Goal: Transaction & Acquisition: Purchase product/service

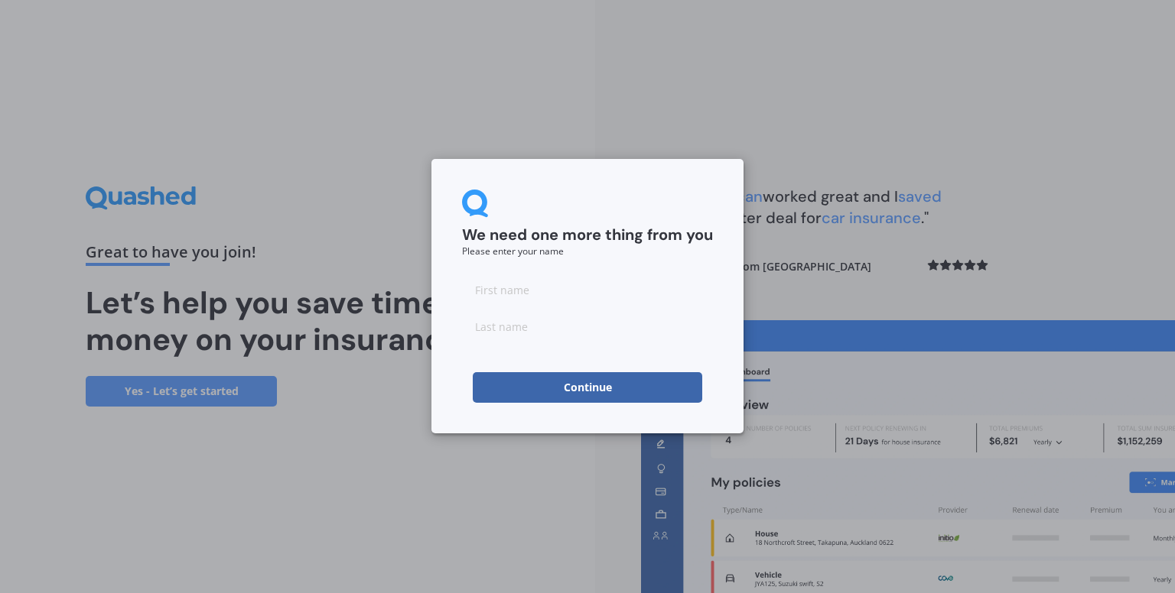
click at [508, 289] on input at bounding box center [587, 290] width 251 height 31
type input "N"
type input "b"
type input "c"
type input "[PERSON_NAME]"
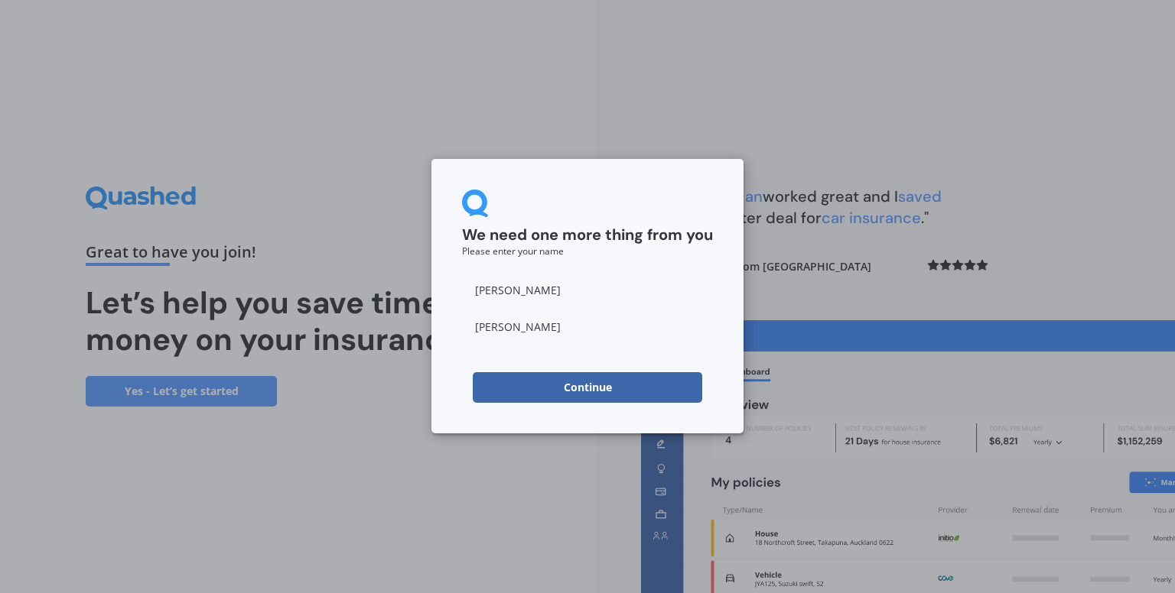
type input "[PERSON_NAME]"
click at [457, 337] on div "We need one more thing from you Please enter your name [PERSON_NAME] Continue" at bounding box center [587, 296] width 312 height 275
click at [568, 391] on button "Continue" at bounding box center [587, 387] width 229 height 31
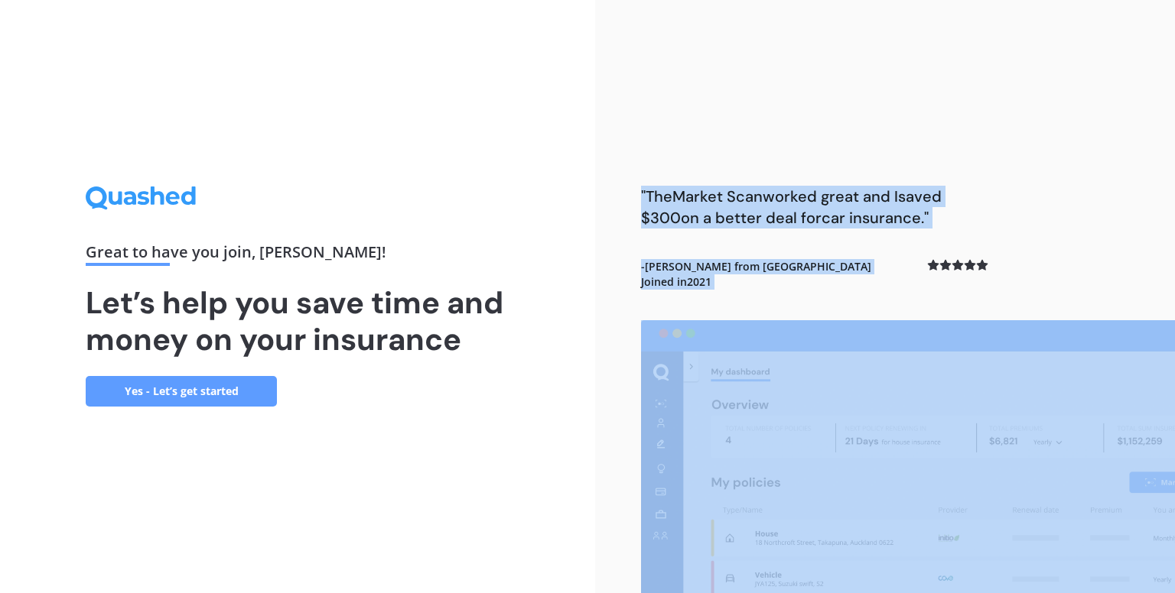
drag, startPoint x: 1164, startPoint y: 163, endPoint x: 1174, endPoint y: 472, distance: 309.1
click at [1174, 472] on div ""The Market Scan worked great and I saved $300 on a better deal for car insuran…" at bounding box center [885, 296] width 580 height 593
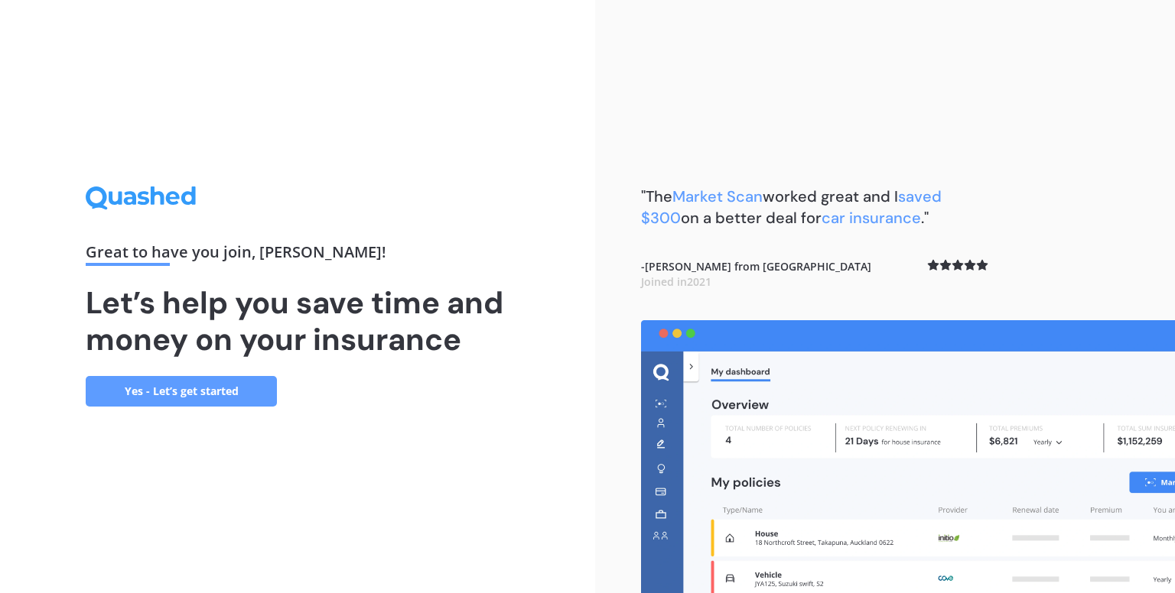
click at [563, 375] on div "Great to have you join , [PERSON_NAME] ! Let’s help you save time and money on …" at bounding box center [297, 296] width 595 height 593
click at [184, 392] on link "Yes - Let’s get started" at bounding box center [181, 391] width 191 height 31
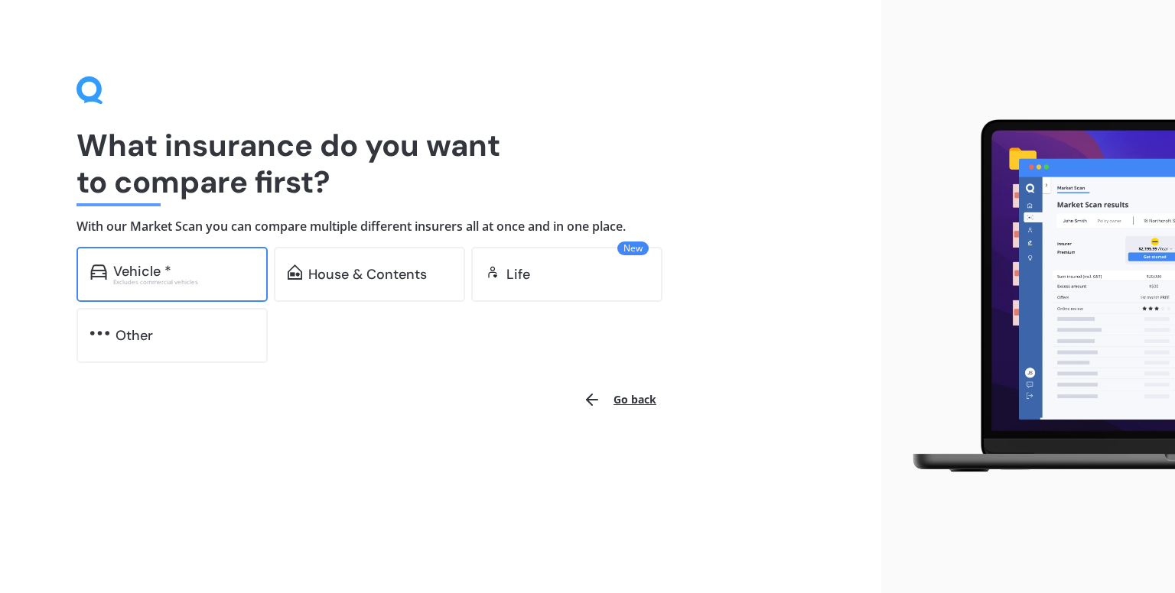
click at [145, 265] on div "Vehicle *" at bounding box center [142, 271] width 58 height 15
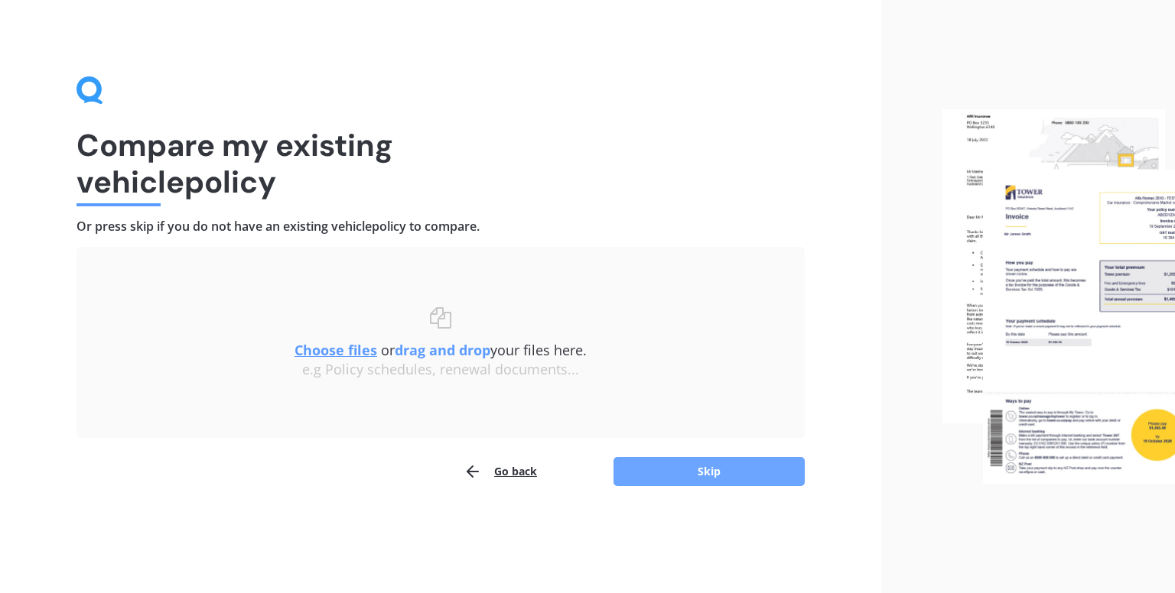
click at [659, 473] on button "Skip" at bounding box center [708, 471] width 191 height 29
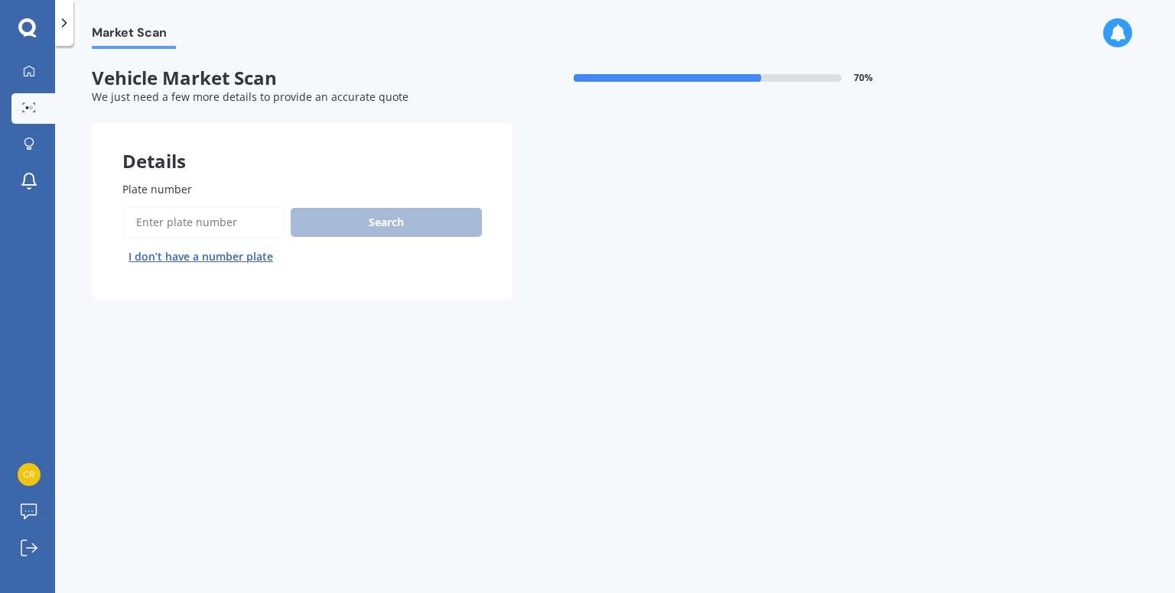
click at [178, 230] on input "Plate number" at bounding box center [203, 222] width 162 height 32
type input "lnj83"
click at [369, 225] on button "Search" at bounding box center [386, 222] width 191 height 29
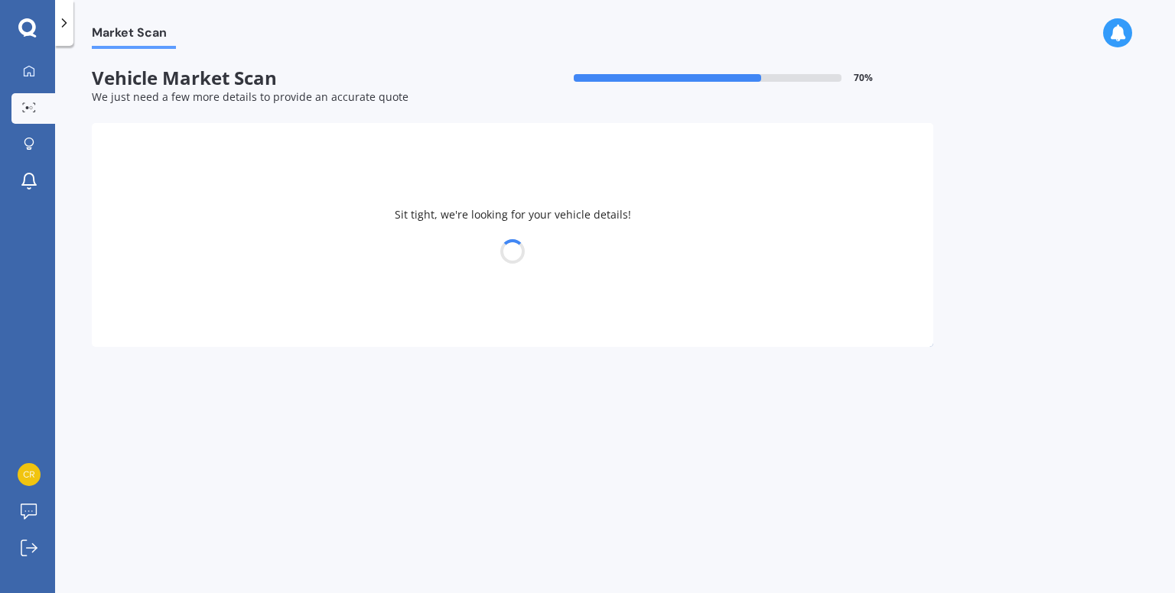
select select "MITSUBISHI"
select select "ASX"
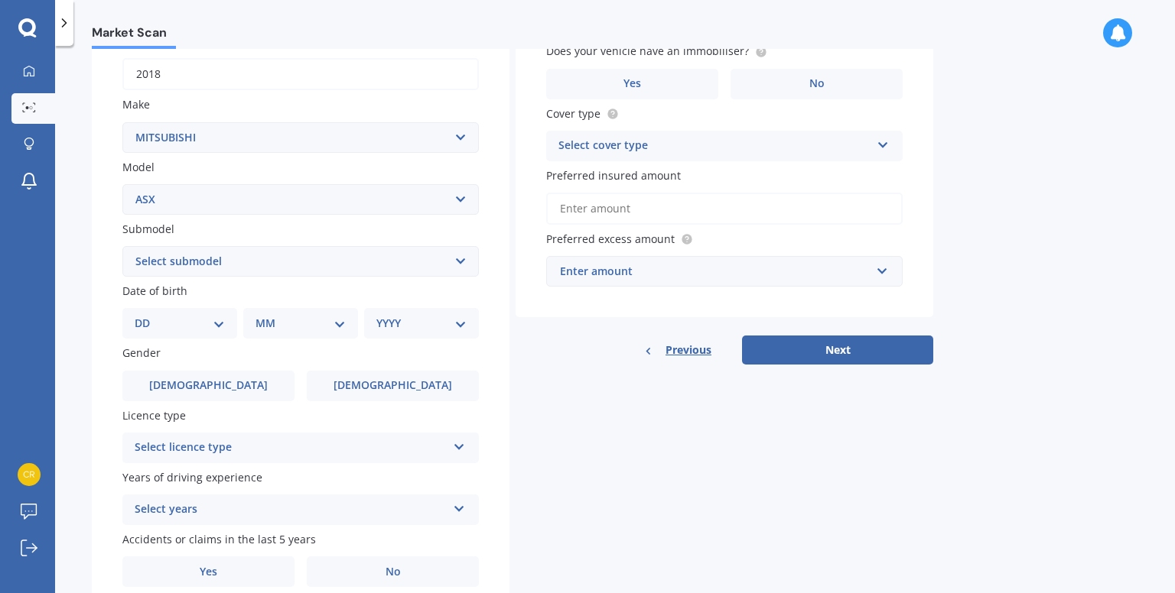
scroll to position [245, 0]
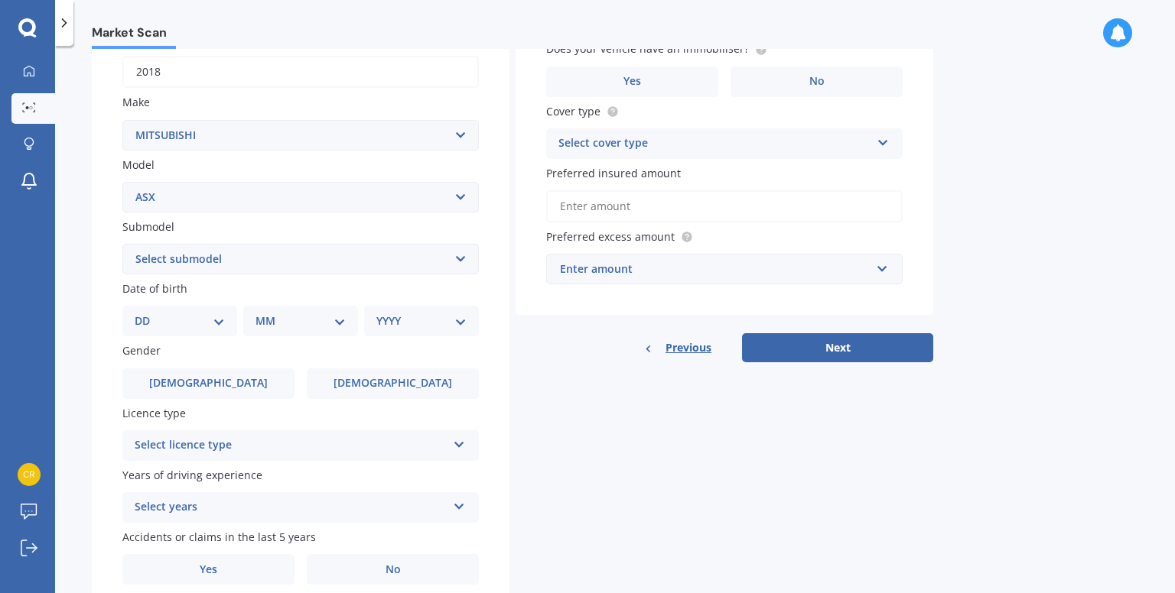
click at [455, 254] on select "Select submodel (All Other) BLK 2.0P/CVT Diesel LS Sport VRX petrol VRX turbo d…" at bounding box center [300, 259] width 356 height 31
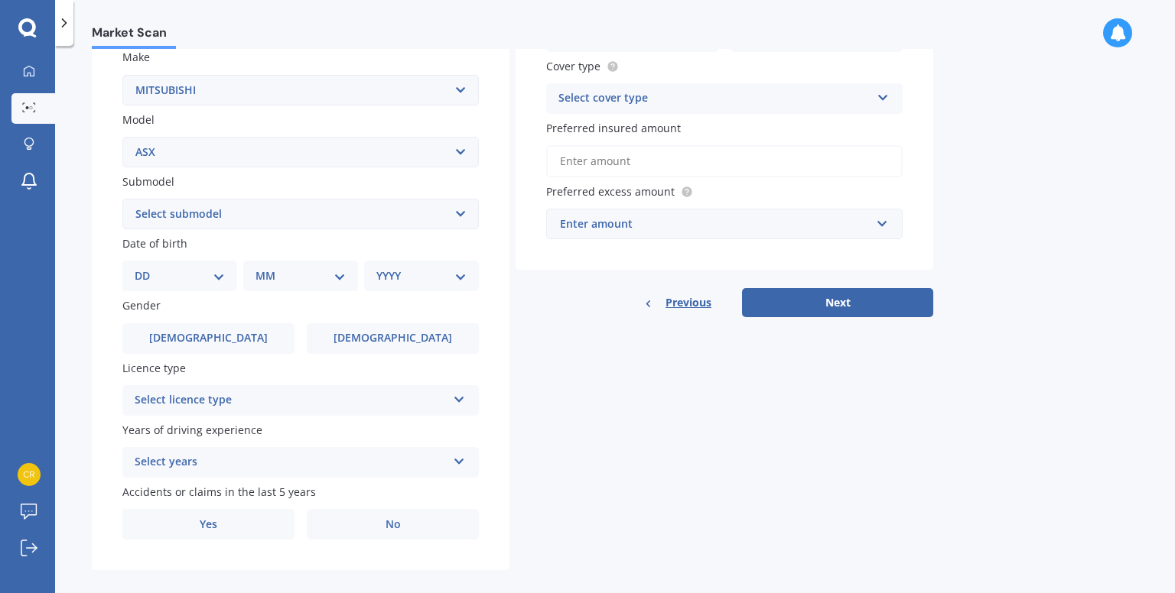
scroll to position [292, 0]
click at [215, 216] on select "Select submodel (All Other) BLK 2.0P/CVT Diesel LS Sport VRX petrol VRX turbo d…" at bounding box center [300, 212] width 356 height 31
select select "BLK 2.0P/CVT"
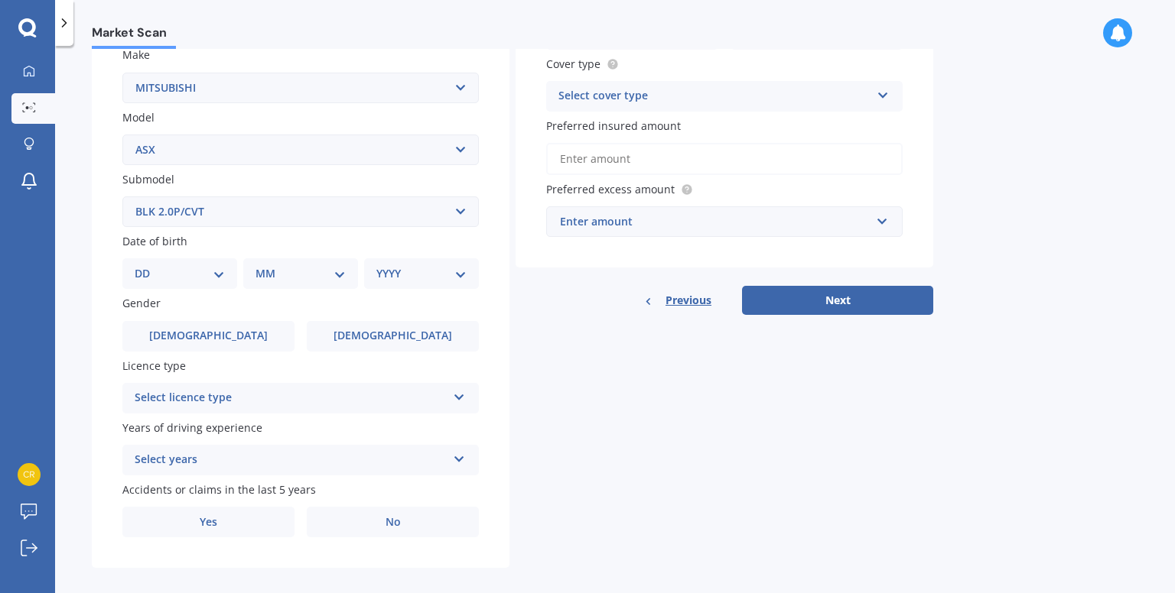
click at [122, 197] on select "Select submodel (All Other) BLK 2.0P/CVT Diesel LS Sport VRX petrol VRX turbo d…" at bounding box center [300, 212] width 356 height 31
click at [216, 278] on select "DD 01 02 03 04 05 06 07 08 09 10 11 12 13 14 15 16 17 18 19 20 21 22 23 24 25 2…" at bounding box center [180, 273] width 90 height 17
select select "13"
click at [147, 265] on select "DD 01 02 03 04 05 06 07 08 09 10 11 12 13 14 15 16 17 18 19 20 21 22 23 24 25 2…" at bounding box center [180, 273] width 90 height 17
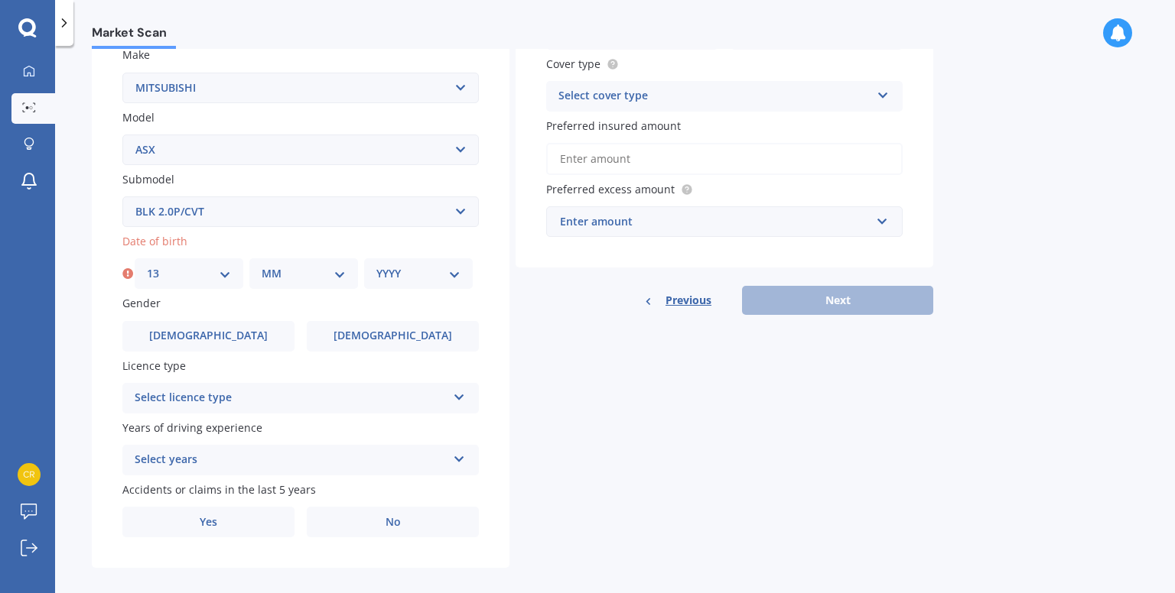
click at [298, 265] on select "MM 01 02 03 04 05 06 07 08 09 10 11 12" at bounding box center [304, 273] width 84 height 17
click at [258, 519] on label "Yes" at bounding box center [208, 522] width 172 height 31
click at [0, 0] on input "Yes" at bounding box center [0, 0] width 0 height 0
click at [340, 269] on select "MM 01 02 03 04 05 06 07 08 09 10 11 12" at bounding box center [304, 273] width 84 height 17
select select "11"
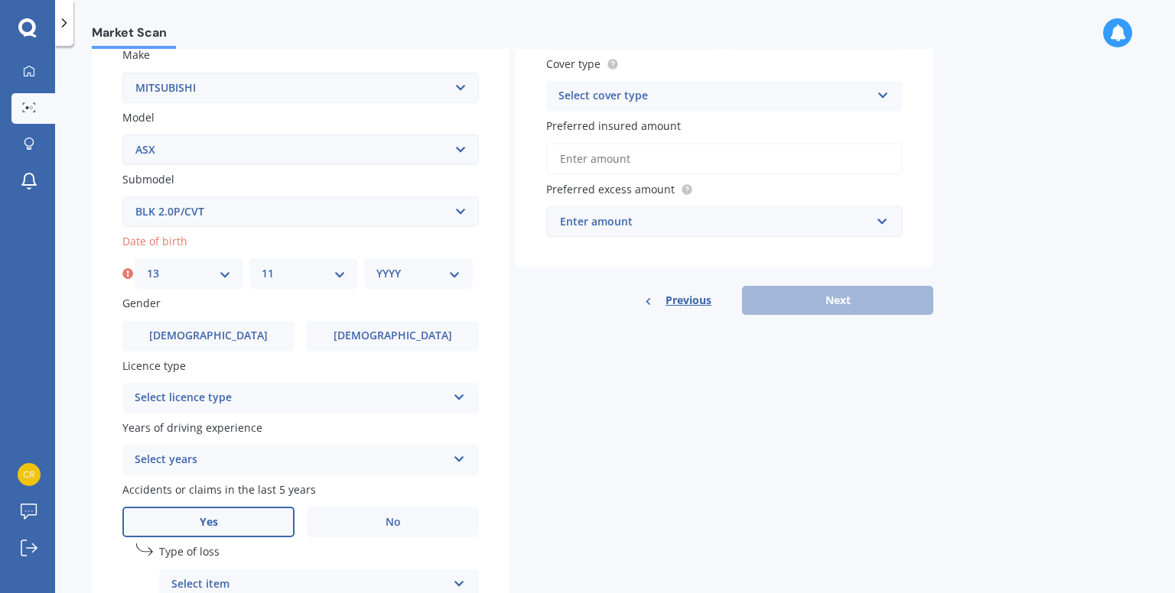
click at [262, 265] on select "MM 01 02 03 04 05 06 07 08 09 10 11 12" at bounding box center [304, 273] width 84 height 17
click at [441, 285] on div "YYYY 2025 2024 2023 2022 2021 2020 2019 2018 2017 2016 2015 2014 2013 2012 2011…" at bounding box center [418, 273] width 109 height 31
click at [456, 275] on select "YYYY 2025 2024 2023 2022 2021 2020 2019 2018 2017 2016 2015 2014 2013 2012 2011…" at bounding box center [418, 273] width 84 height 17
click at [376, 265] on select "YYYY 2025 2024 2023 2022 2021 2020 2019 2018 2017 2016 2015 2014 2013 2012 2011…" at bounding box center [418, 273] width 84 height 17
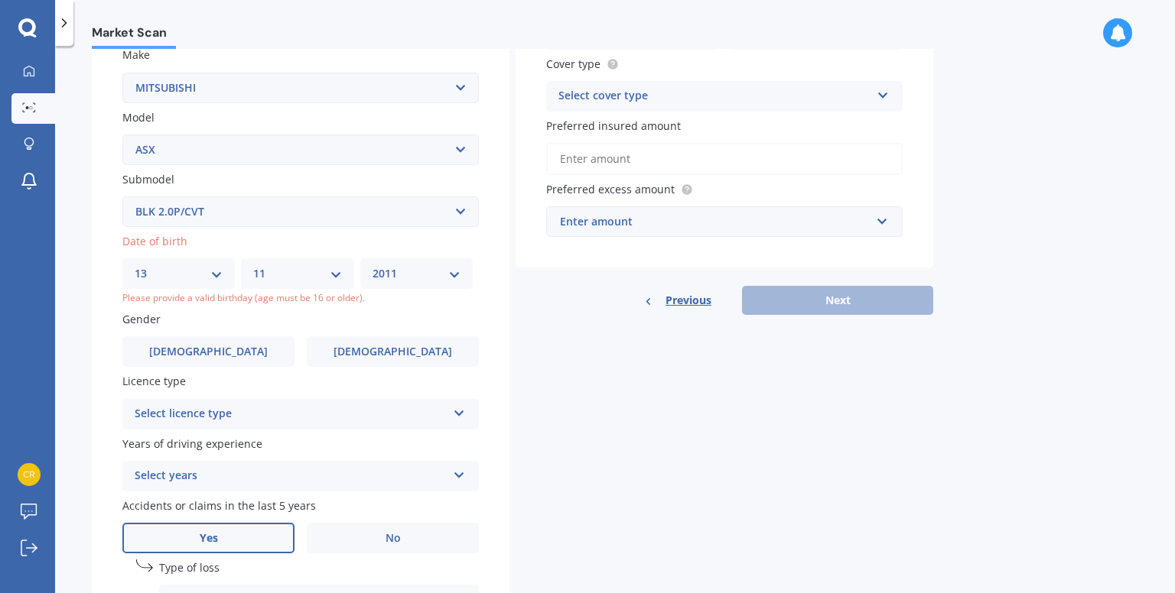
click at [453, 271] on select "YYYY 2025 2024 2023 2022 2021 2020 2019 2018 2017 2016 2015 2014 2013 2012 2011…" at bounding box center [416, 273] width 88 height 17
select select "2008"
click at [376, 265] on select "YYYY 2025 2024 2023 2022 2021 2020 2019 2018 2017 2016 2015 2014 2013 2012 2011…" at bounding box center [416, 273] width 88 height 17
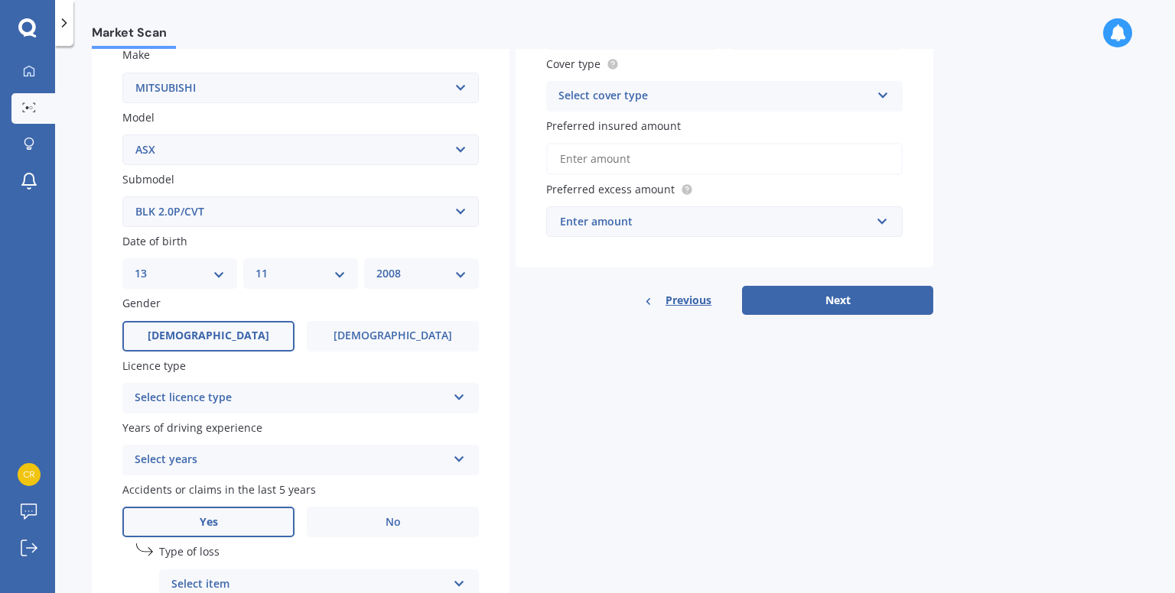
click at [223, 341] on label "[DEMOGRAPHIC_DATA]" at bounding box center [208, 336] width 172 height 31
click at [0, 0] on input "[DEMOGRAPHIC_DATA]" at bounding box center [0, 0] width 0 height 0
click at [236, 393] on div "Select licence type" at bounding box center [291, 398] width 312 height 18
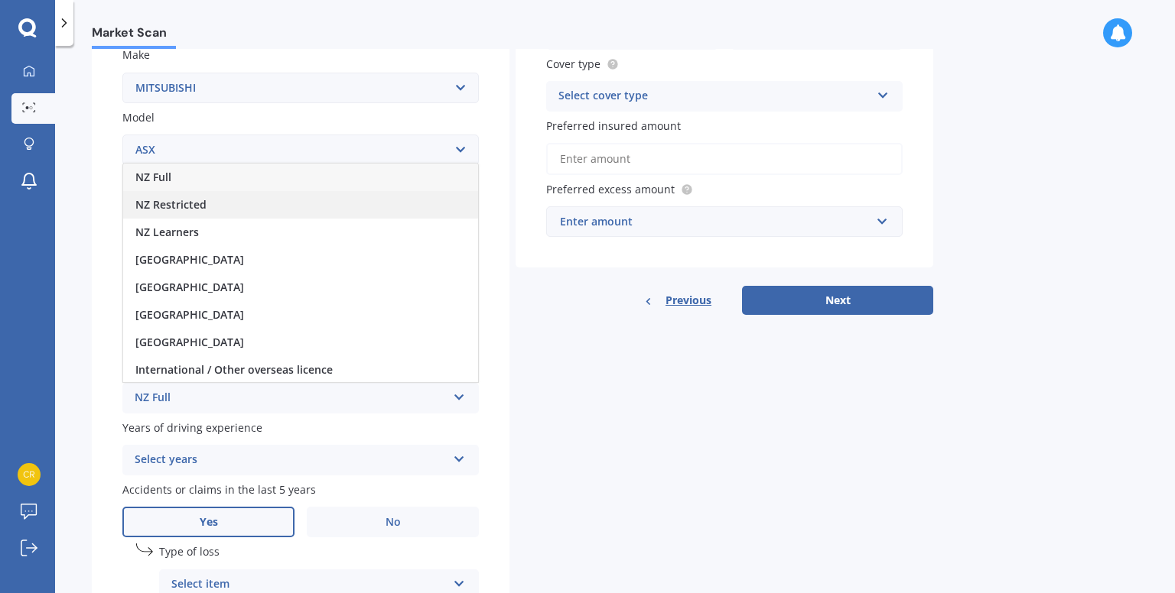
click at [210, 206] on div "NZ Restricted" at bounding box center [300, 205] width 355 height 28
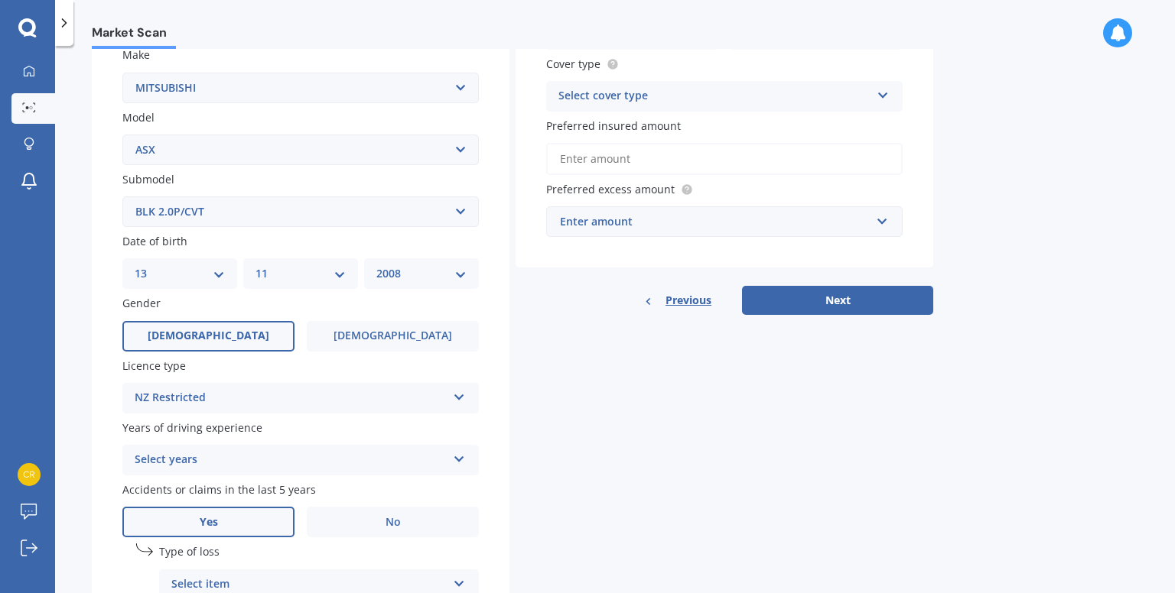
click at [304, 451] on div "Select years" at bounding box center [291, 460] width 312 height 18
click at [110, 452] on div "Plate number Search I don’t have a number plate Year [DATE] Make Select make AC…" at bounding box center [301, 297] width 418 height 876
click at [248, 465] on div "5 or more years" at bounding box center [291, 460] width 312 height 18
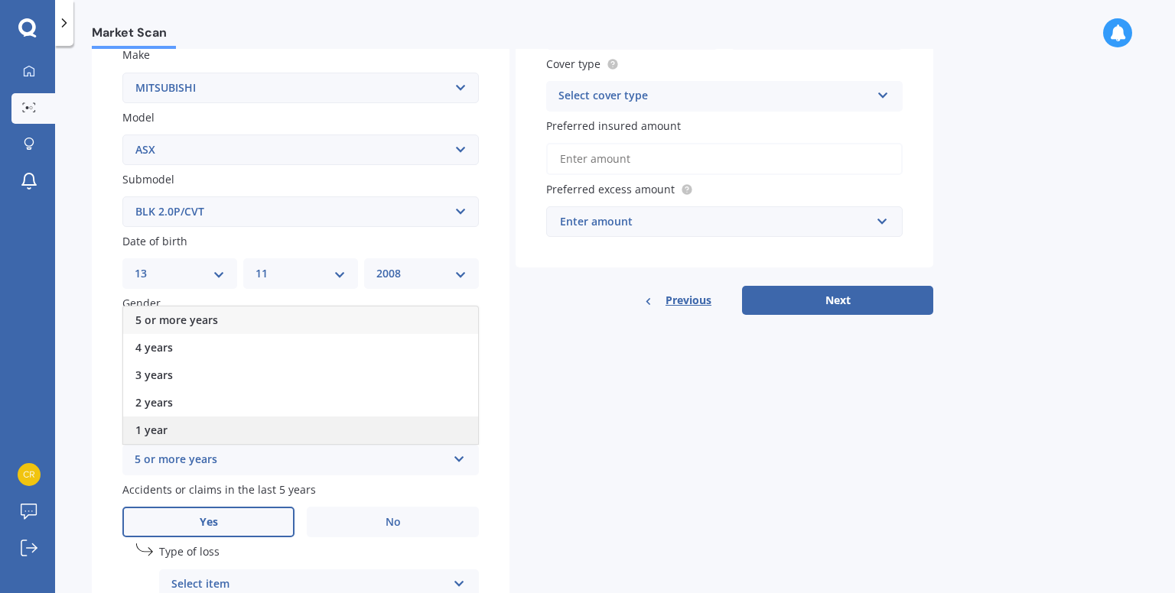
click at [248, 436] on div "1 year" at bounding box center [300, 431] width 355 height 28
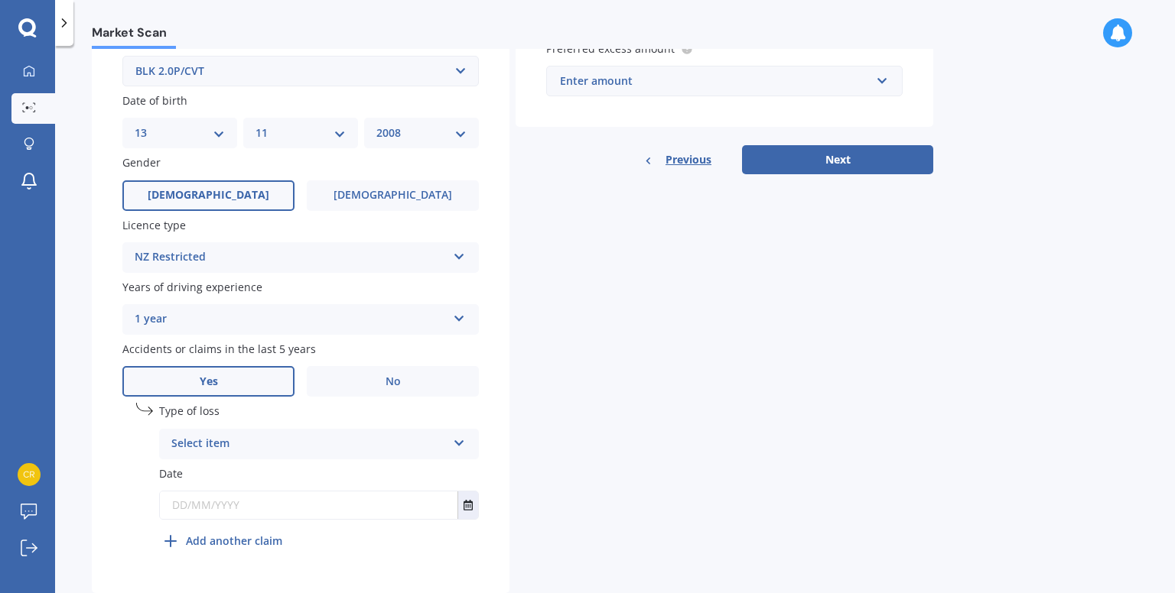
scroll to position [436, 0]
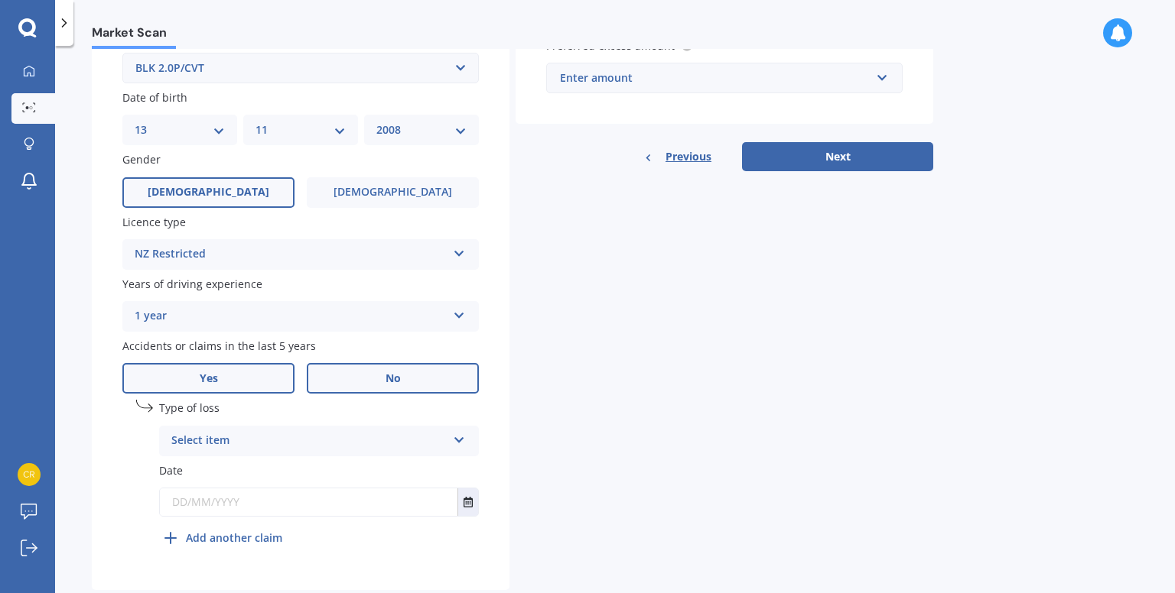
click at [394, 388] on label "No" at bounding box center [393, 378] width 172 height 31
click at [0, 0] on input "No" at bounding box center [0, 0] width 0 height 0
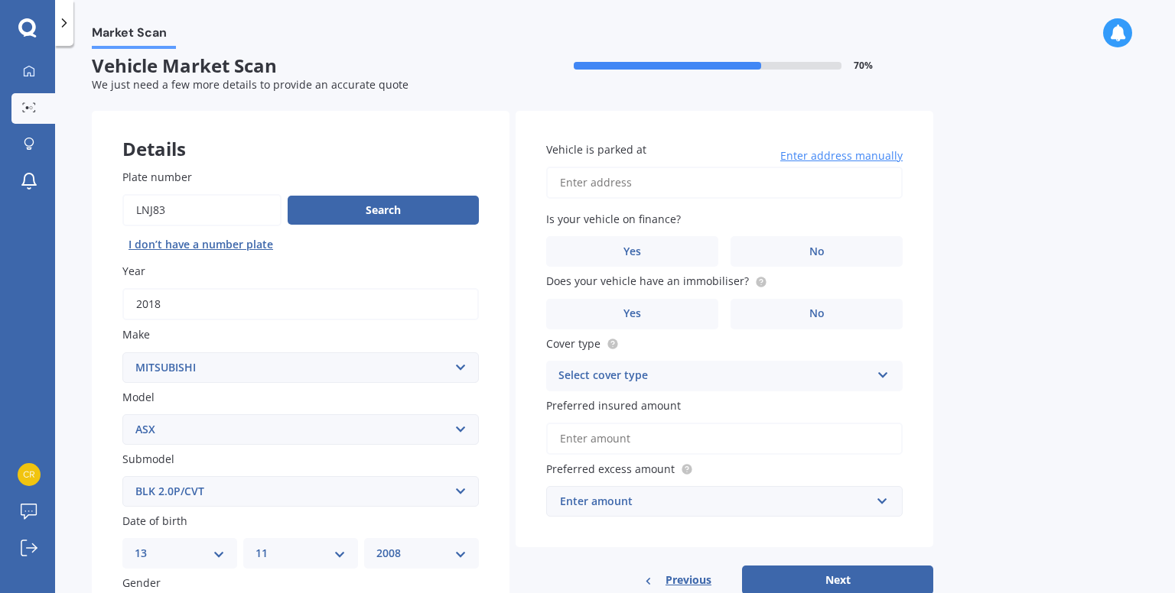
scroll to position [10, 0]
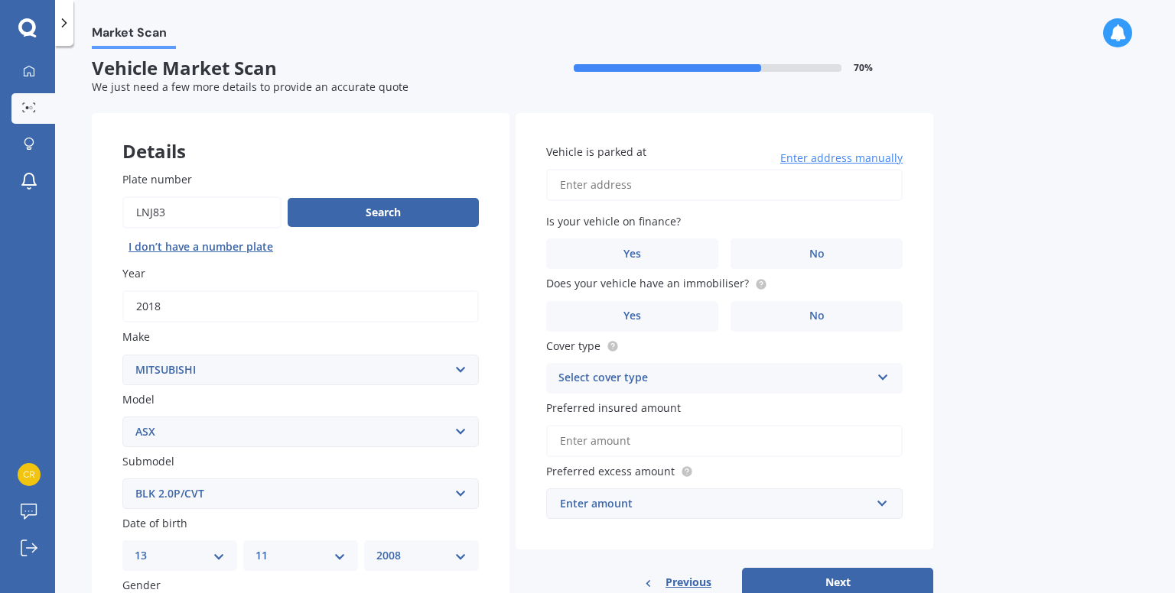
click at [572, 196] on input "Vehicle is parked at" at bounding box center [724, 185] width 356 height 32
type input "[STREET_ADDRESS][PERSON_NAME]"
click at [800, 261] on label "No" at bounding box center [816, 254] width 172 height 31
click at [0, 0] on input "No" at bounding box center [0, 0] width 0 height 0
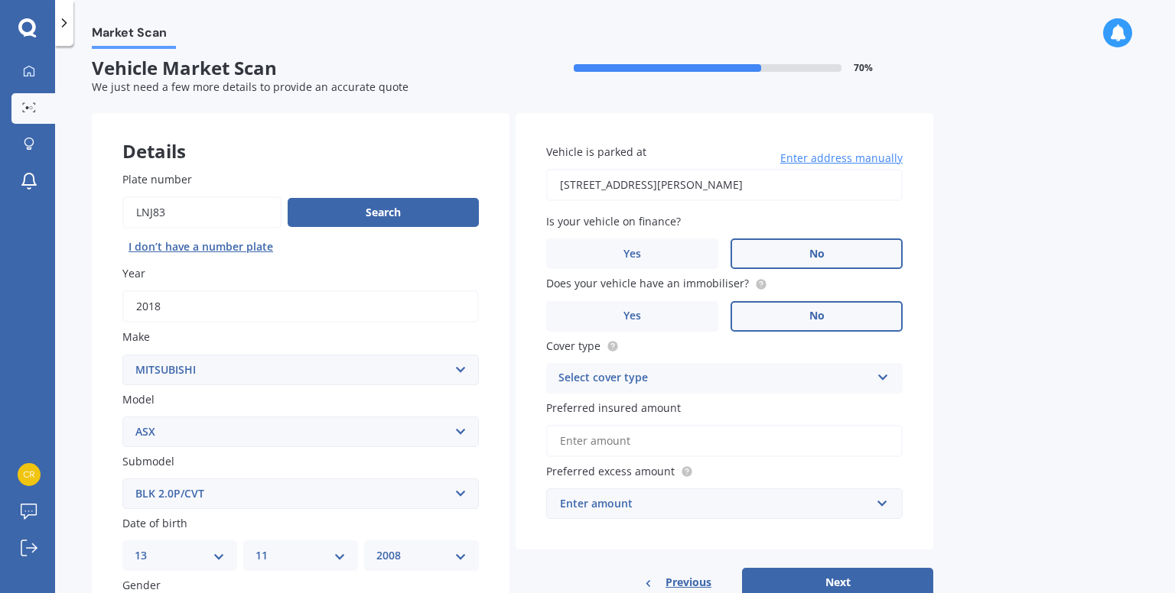
click at [805, 321] on label "No" at bounding box center [816, 316] width 172 height 31
click at [0, 0] on input "No" at bounding box center [0, 0] width 0 height 0
click at [805, 372] on div "Select cover type" at bounding box center [714, 378] width 312 height 18
click at [621, 407] on span "Comprehensive" at bounding box center [599, 408] width 81 height 15
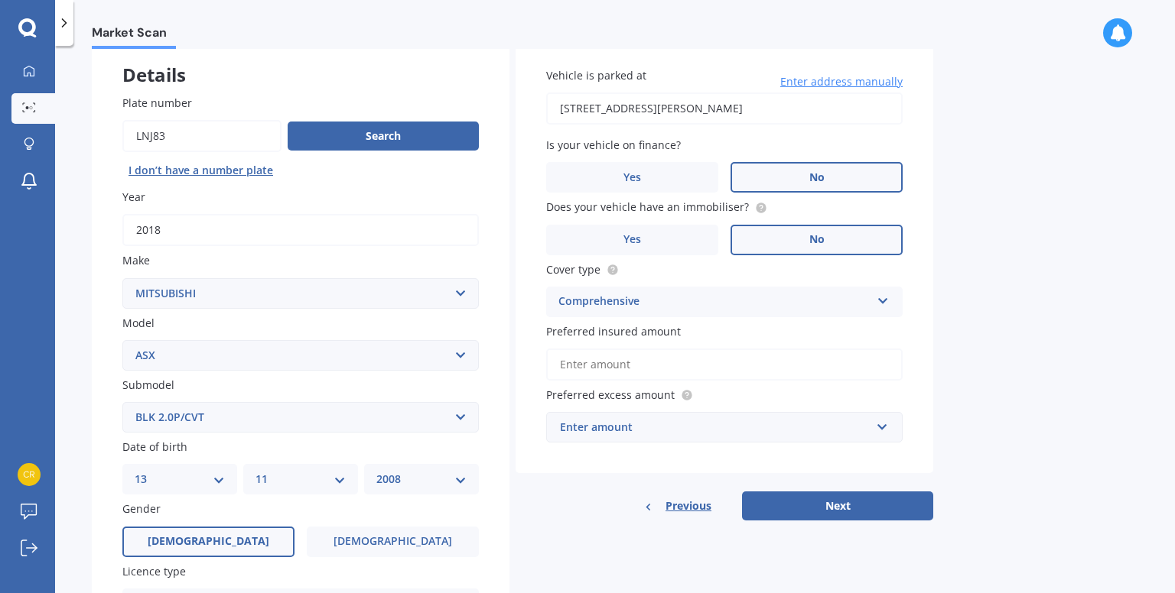
scroll to position [92, 0]
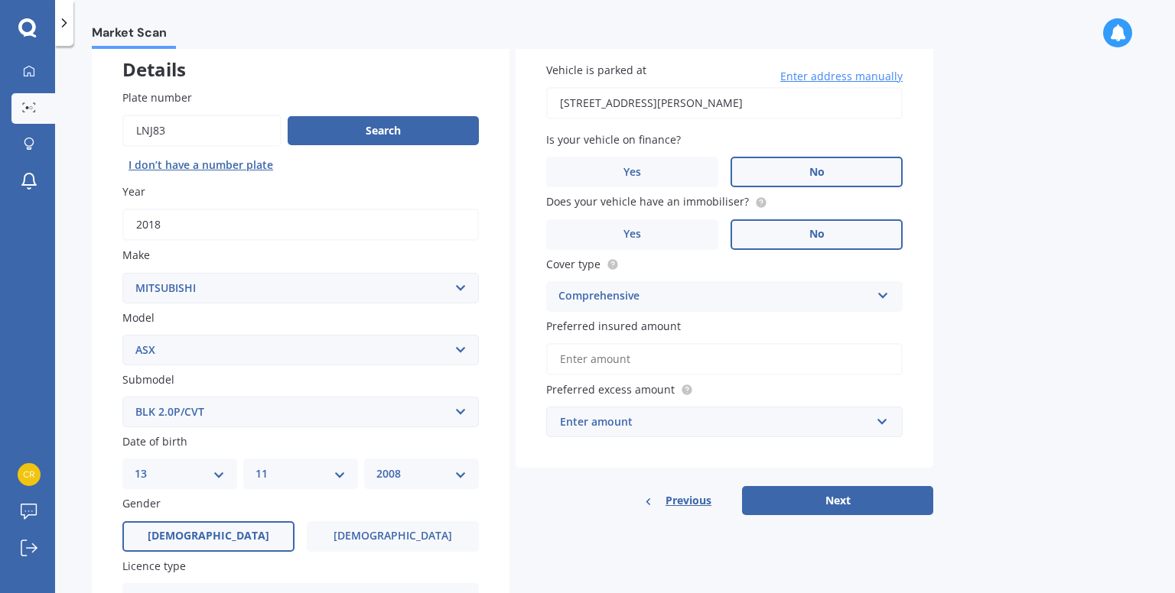
click at [620, 420] on div "Enter amount" at bounding box center [715, 422] width 310 height 17
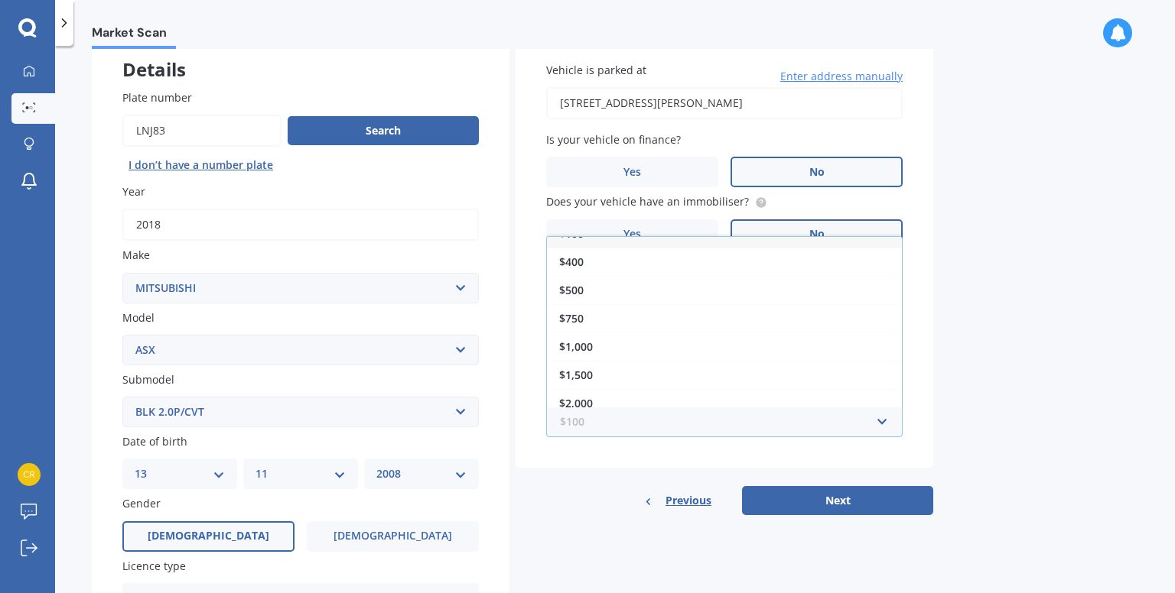
scroll to position [25, 0]
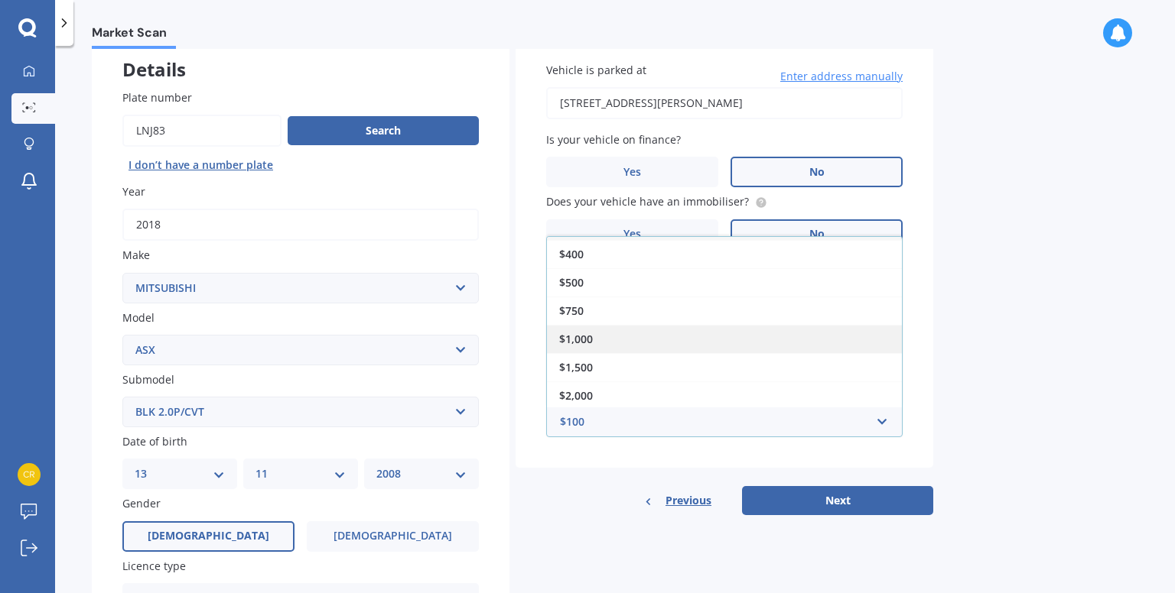
click at [658, 336] on div "$1,000" at bounding box center [724, 339] width 355 height 28
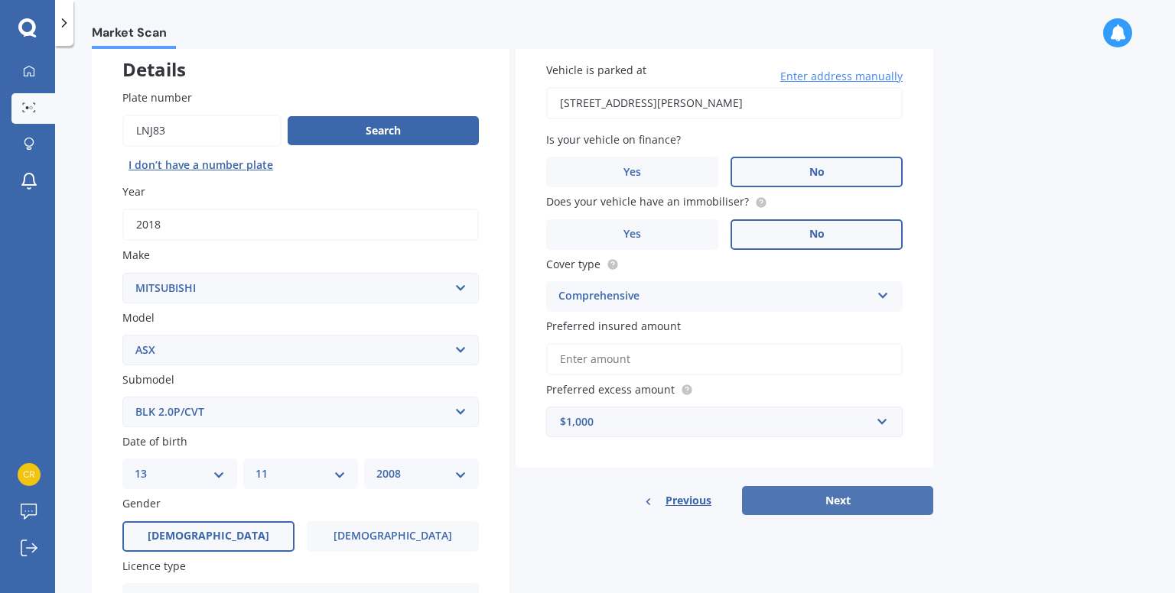
click at [826, 499] on button "Next" at bounding box center [837, 500] width 191 height 29
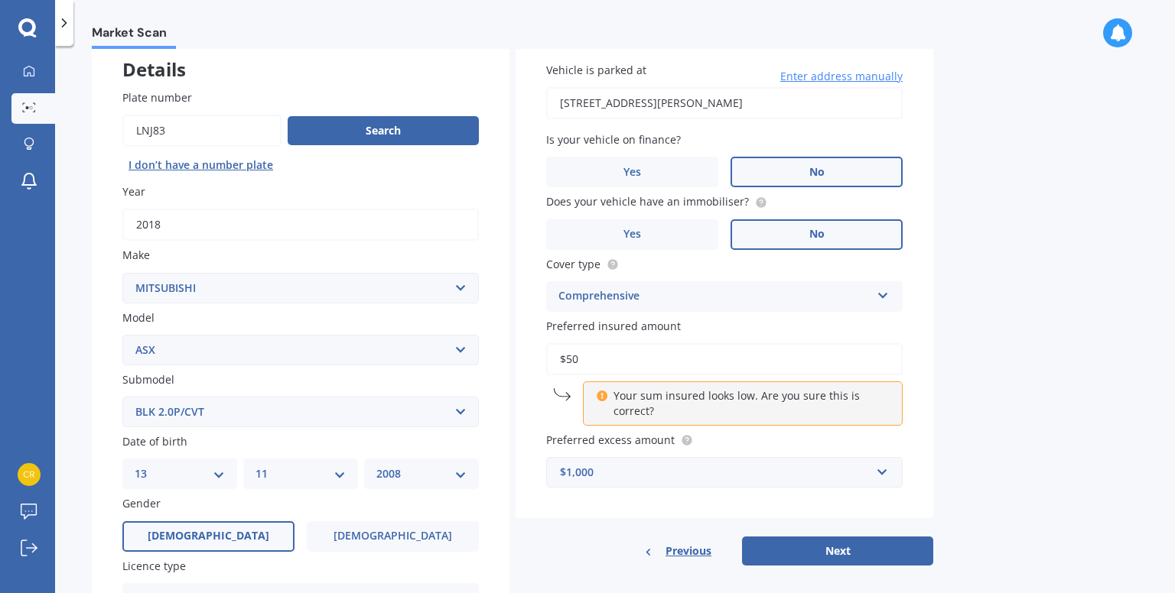
type input "$5"
type input "$2"
type input "$1,500"
click at [526, 401] on div "Vehicle is parked at [STREET_ADDRESS][PERSON_NAME] Enter address manually Is yo…" at bounding box center [724, 275] width 418 height 488
click at [836, 550] on button "Next" at bounding box center [837, 551] width 191 height 29
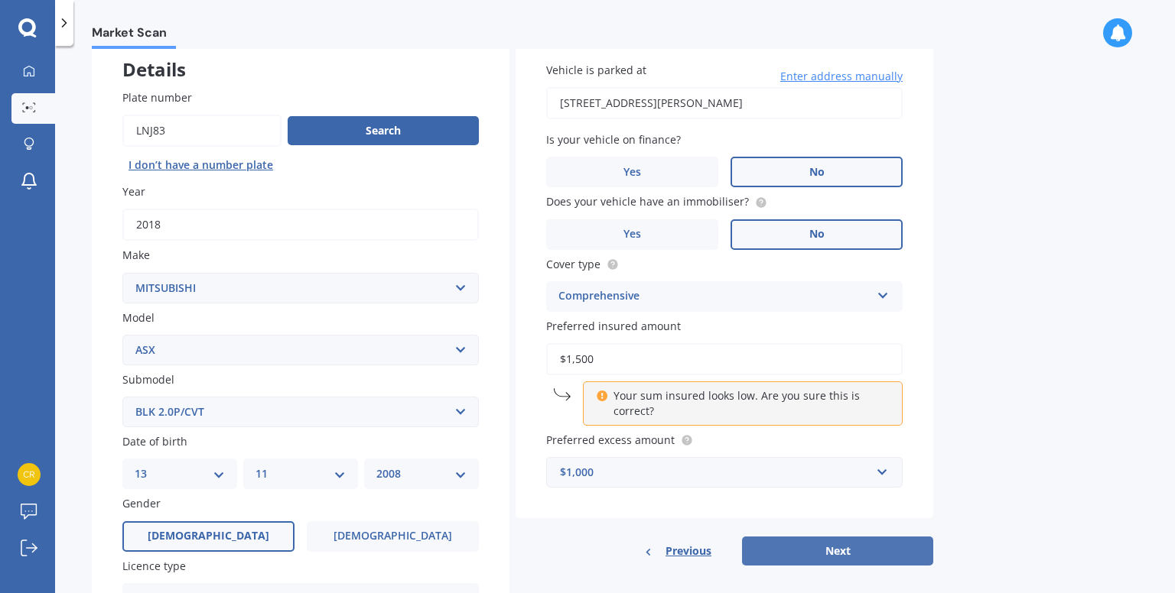
select select "13"
select select "11"
select select "2008"
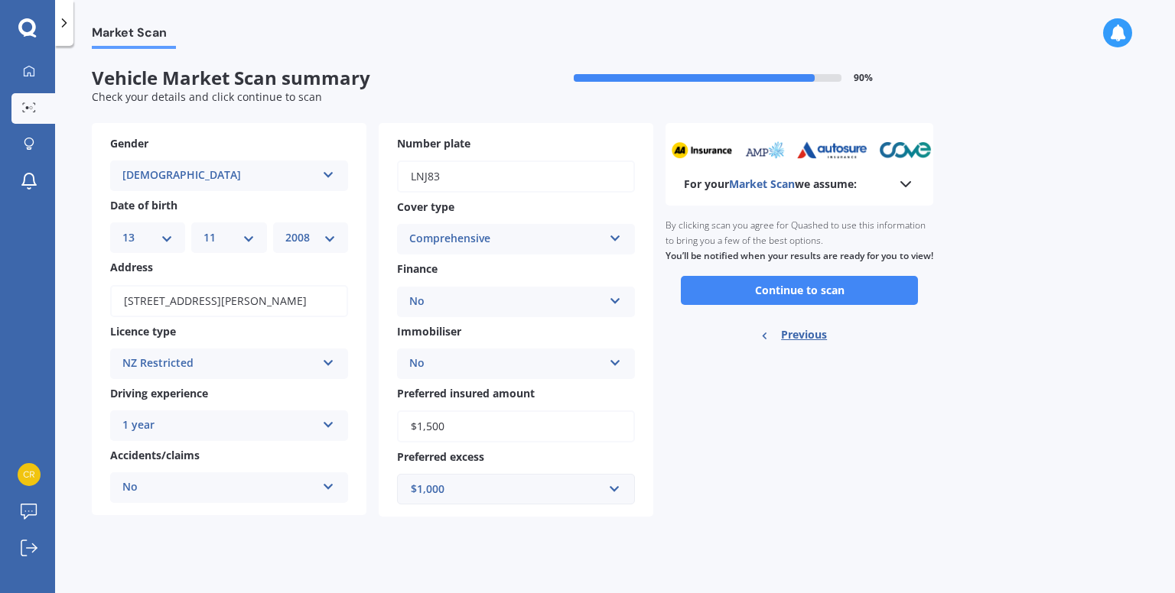
scroll to position [0, 0]
click at [798, 305] on button "Continue to scan" at bounding box center [799, 290] width 237 height 29
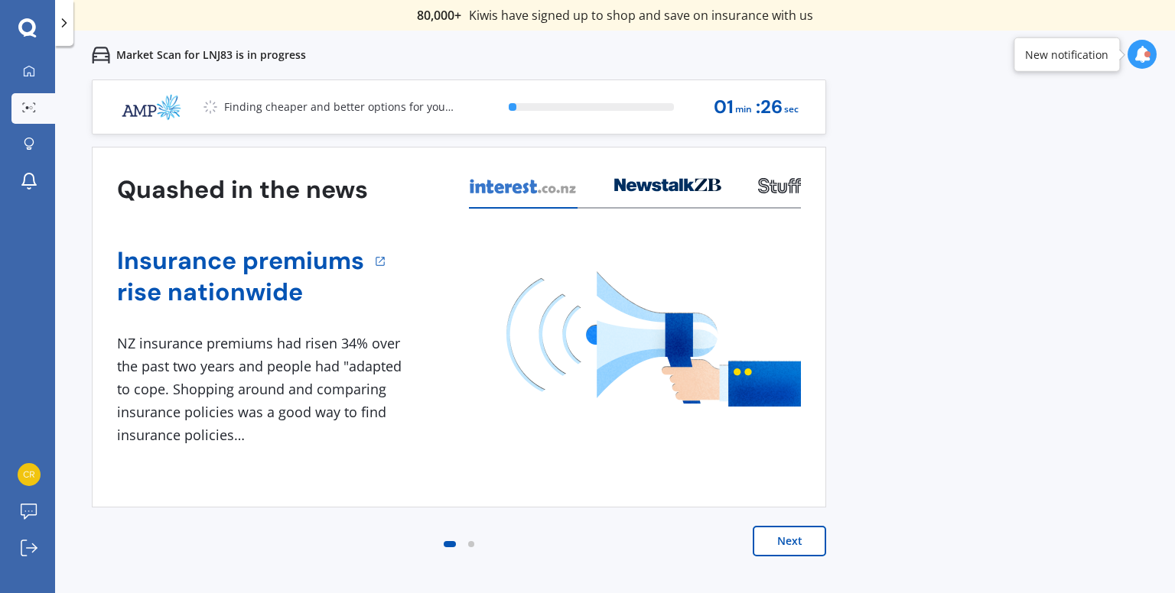
click at [788, 539] on button "Next" at bounding box center [789, 541] width 73 height 31
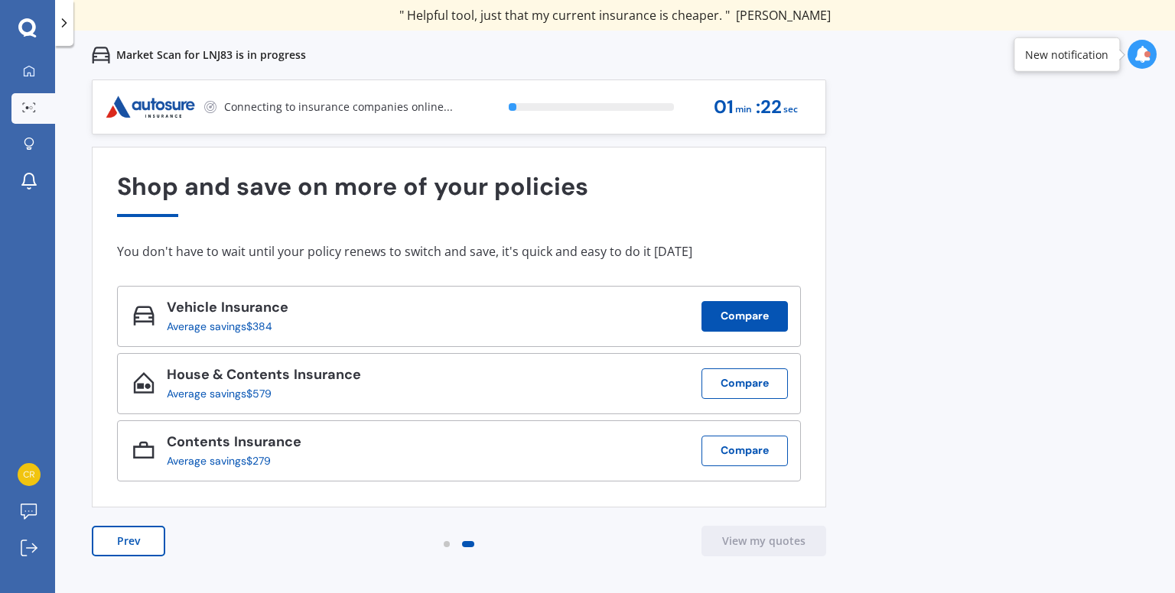
click at [756, 313] on button "Compare" at bounding box center [744, 316] width 86 height 31
